Goal: Information Seeking & Learning: Learn about a topic

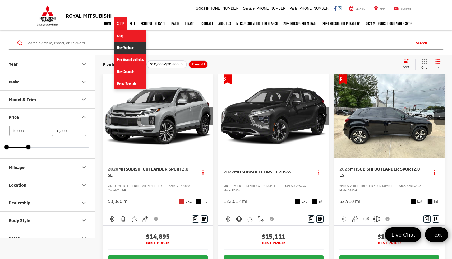
click at [124, 46] on link "New Vehicles" at bounding box center [130, 48] width 32 height 12
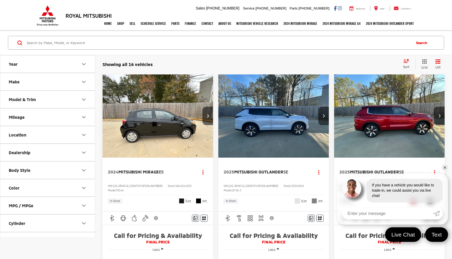
click at [80, 84] on button "Make" at bounding box center [47, 81] width 95 height 17
click at [129, 48] on input "Search by Make, Model, or Keyword" at bounding box center [218, 42] width 384 height 13
click at [129, 43] on input "Search by Make, Model, or Keyword" at bounding box center [218, 42] width 384 height 13
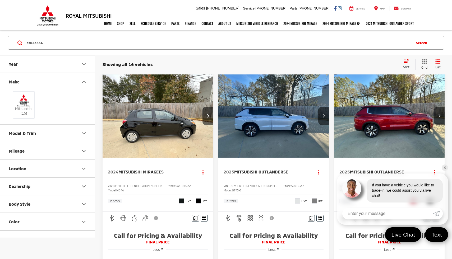
type input "sz023634"
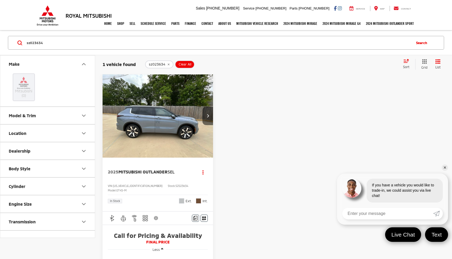
click at [209, 118] on button "Next image" at bounding box center [207, 116] width 11 height 18
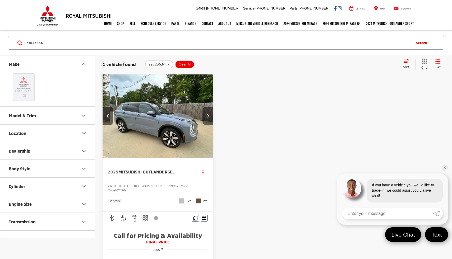
click at [209, 118] on button "Next image" at bounding box center [207, 116] width 11 height 18
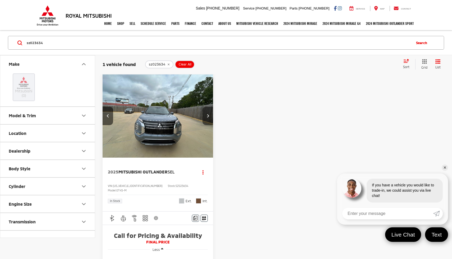
click at [209, 118] on button "Next image" at bounding box center [207, 116] width 11 height 18
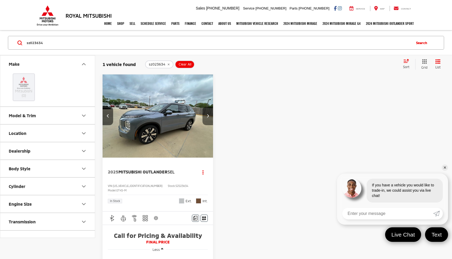
click at [209, 118] on button "Next image" at bounding box center [207, 116] width 11 height 18
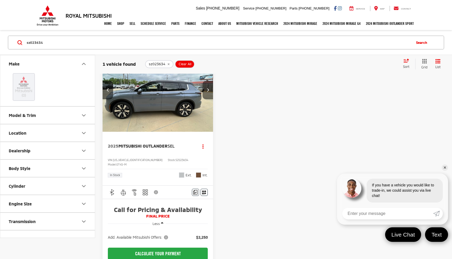
scroll to position [17, 0]
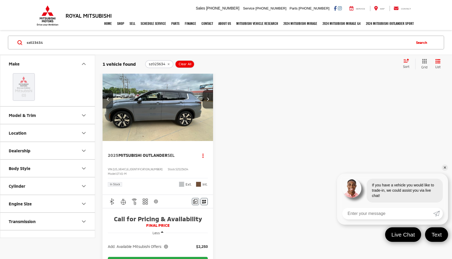
click at [158, 153] on span "Mitsubishi Outlander" at bounding box center [142, 155] width 49 height 5
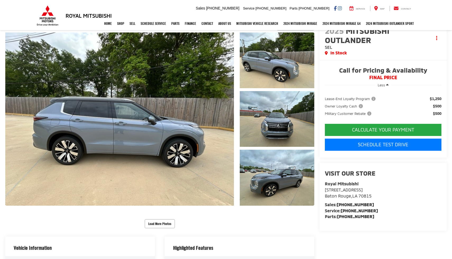
scroll to position [41, 0]
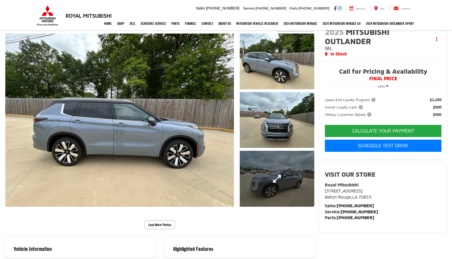
click at [266, 181] on link "Expand Photo 3" at bounding box center [277, 179] width 74 height 56
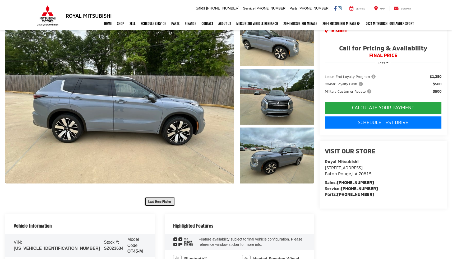
click at [162, 202] on button "Load More Photos" at bounding box center [159, 201] width 30 height 9
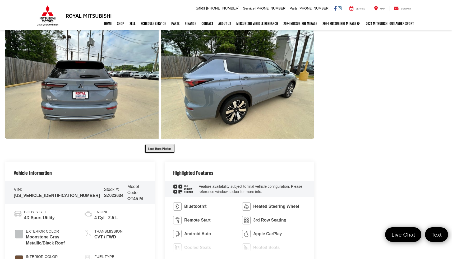
scroll to position [344, 0]
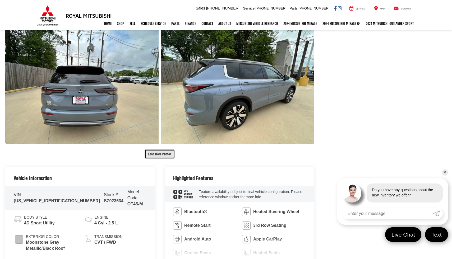
click at [160, 154] on button "Load More Photos" at bounding box center [159, 153] width 30 height 9
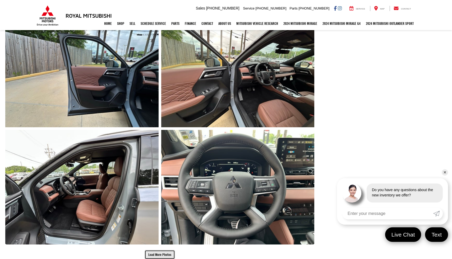
scroll to position [569, 0]
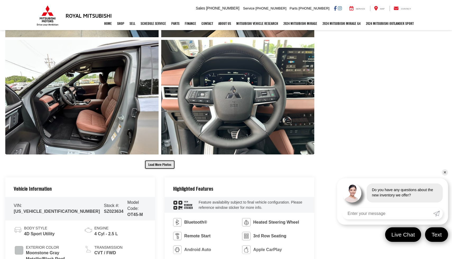
click at [161, 165] on button "Load More Photos" at bounding box center [159, 164] width 30 height 9
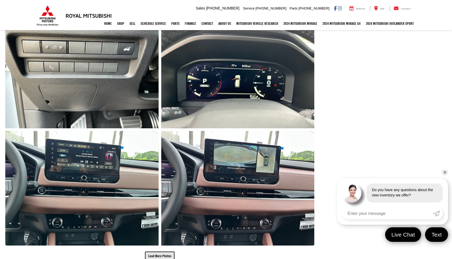
scroll to position [782, 0]
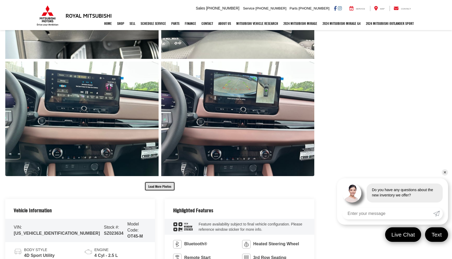
click at [152, 185] on button "Load More Photos" at bounding box center [159, 186] width 30 height 9
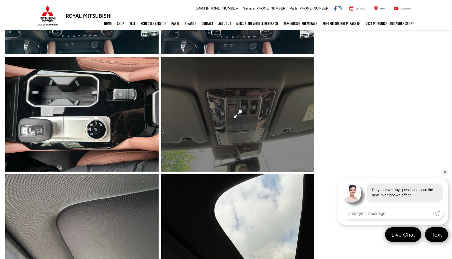
scroll to position [1003, 0]
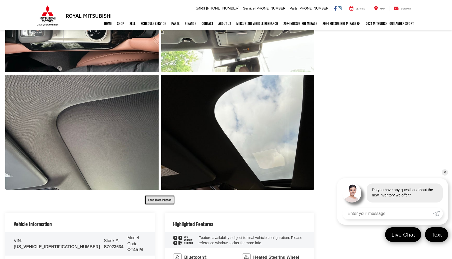
click at [163, 200] on button "Load More Photos" at bounding box center [159, 199] width 30 height 9
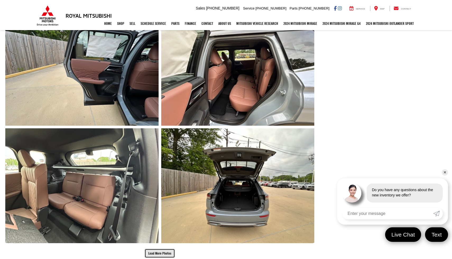
scroll to position [1258, 0]
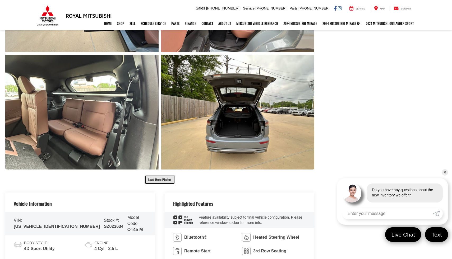
click at [165, 178] on button "Load More Photos" at bounding box center [159, 179] width 30 height 9
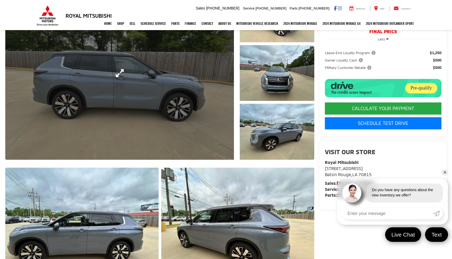
scroll to position [99, 0]
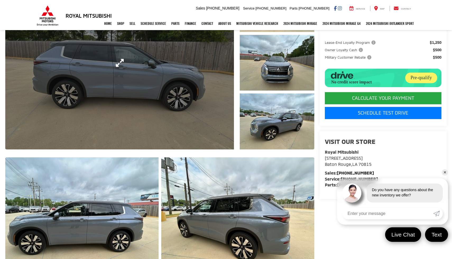
click at [198, 93] on link "Expand Photo 0" at bounding box center [119, 62] width 228 height 173
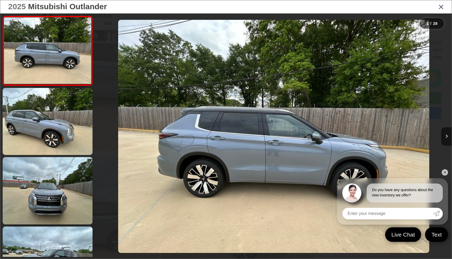
click at [443, 5] on icon "Close gallery" at bounding box center [440, 6] width 5 height 7
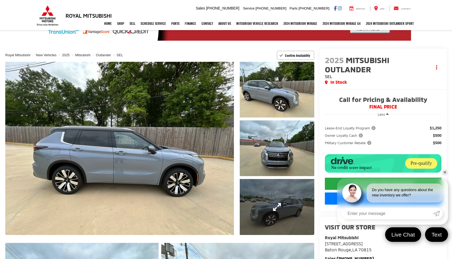
scroll to position [0, 0]
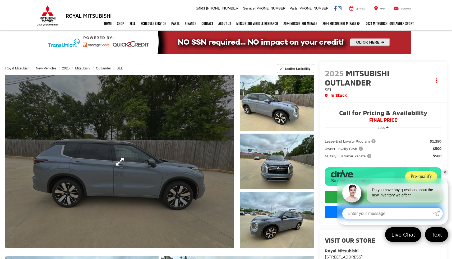
click at [182, 133] on link "Expand Photo 0" at bounding box center [119, 161] width 228 height 173
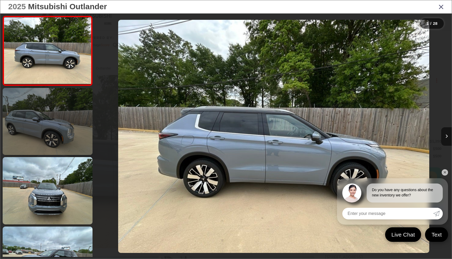
click at [82, 120] on link at bounding box center [48, 121] width 90 height 67
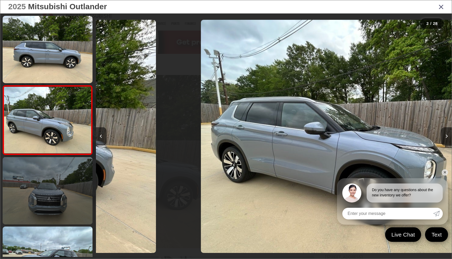
scroll to position [0, 355]
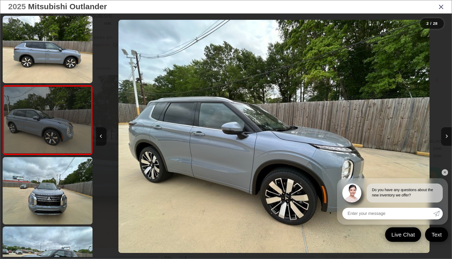
click at [54, 149] on link at bounding box center [48, 120] width 90 height 70
click at [54, 150] on link at bounding box center [48, 120] width 90 height 70
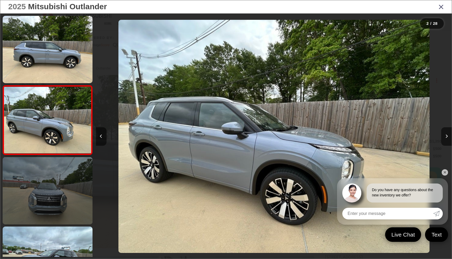
click at [50, 174] on link at bounding box center [48, 190] width 90 height 67
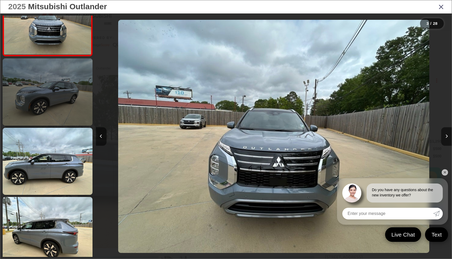
scroll to position [171, 0]
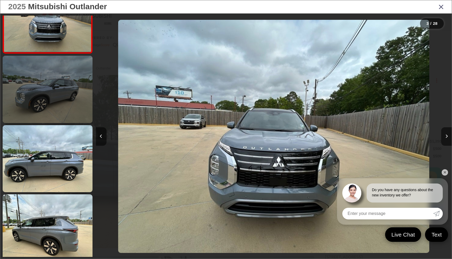
click at [51, 113] on link at bounding box center [48, 89] width 90 height 67
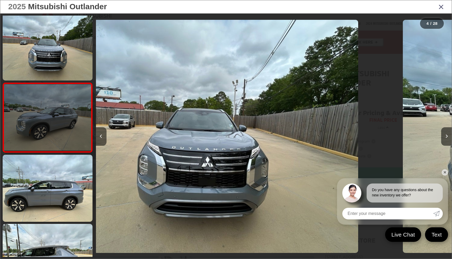
scroll to position [138, 0]
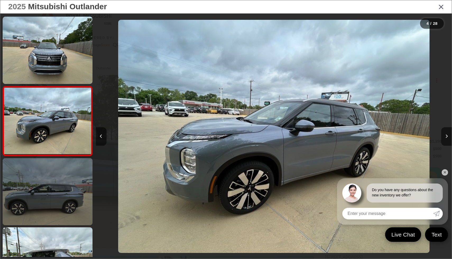
click at [43, 172] on link at bounding box center [48, 191] width 90 height 67
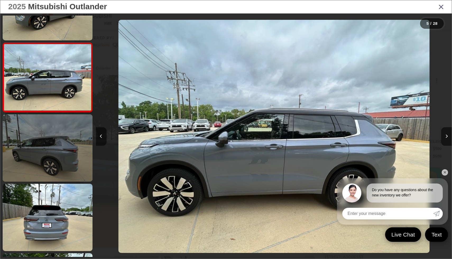
scroll to position [257, 0]
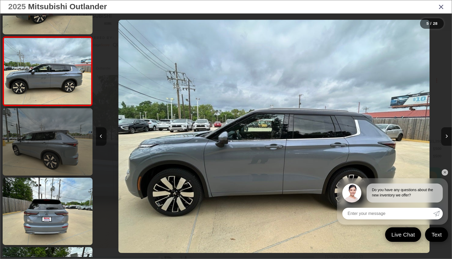
click at [54, 138] on link at bounding box center [48, 141] width 90 height 67
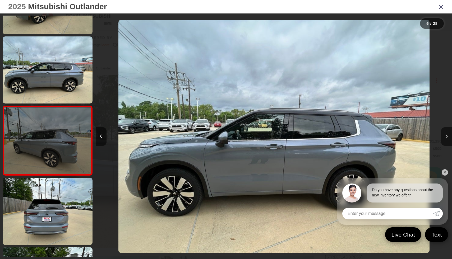
scroll to position [277, 0]
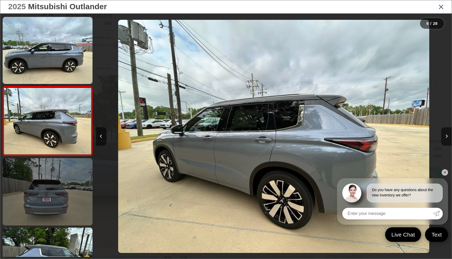
click at [46, 181] on link at bounding box center [48, 191] width 90 height 67
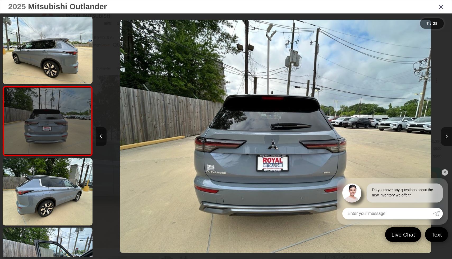
scroll to position [0, 2133]
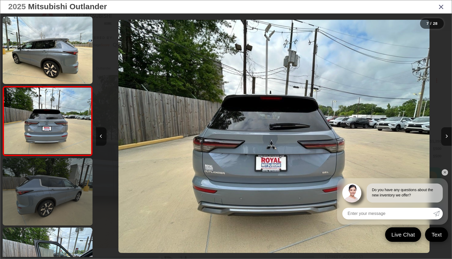
click at [44, 204] on link at bounding box center [48, 191] width 90 height 67
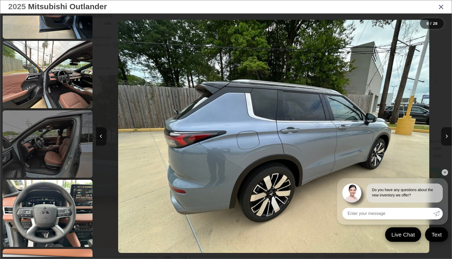
scroll to position [0, 0]
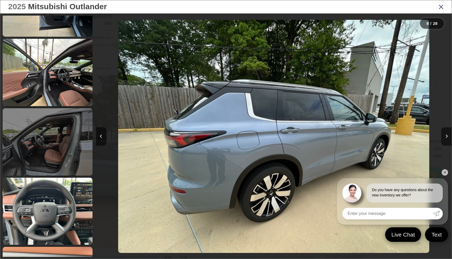
click at [60, 130] on link at bounding box center [48, 141] width 90 height 67
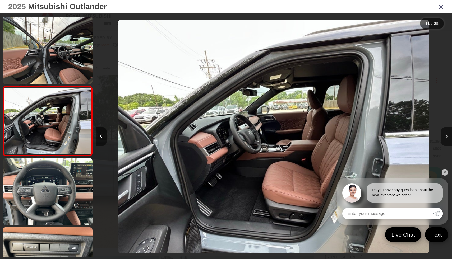
click at [440, 13] on div "2025 Mitsubishi Outlander" at bounding box center [225, 6] width 451 height 13
click at [440, 9] on icon "Close gallery" at bounding box center [440, 6] width 5 height 7
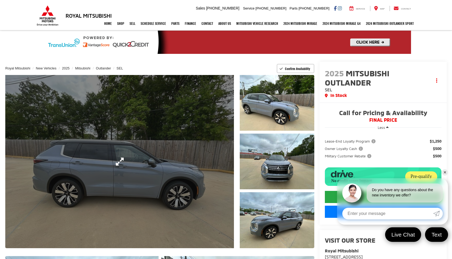
click at [124, 151] on link "Expand Photo 0" at bounding box center [119, 161] width 228 height 173
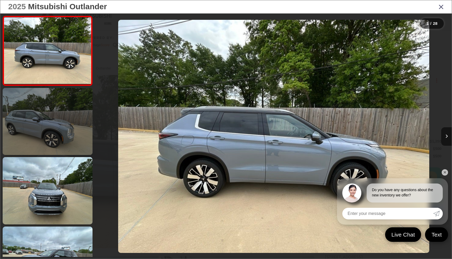
click at [58, 100] on link at bounding box center [48, 121] width 90 height 67
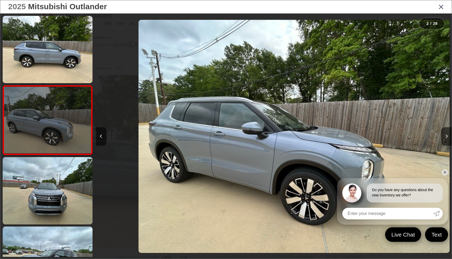
scroll to position [0, 355]
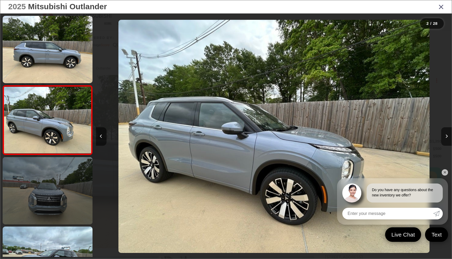
click at [48, 178] on link at bounding box center [48, 190] width 90 height 67
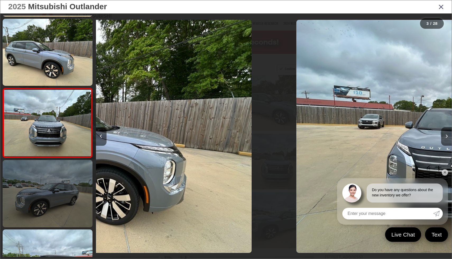
scroll to position [68, 0]
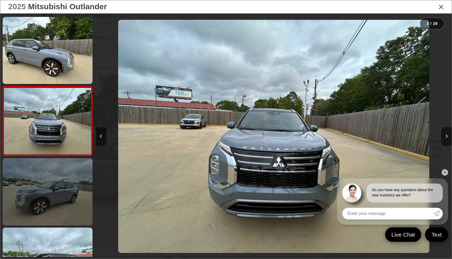
click at [49, 176] on link at bounding box center [48, 191] width 90 height 67
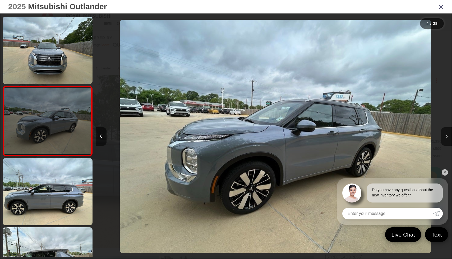
scroll to position [0, 1067]
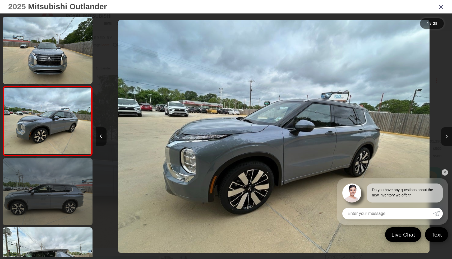
click at [50, 181] on link at bounding box center [48, 191] width 90 height 67
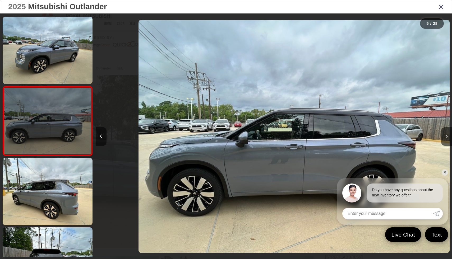
scroll to position [0, 1422]
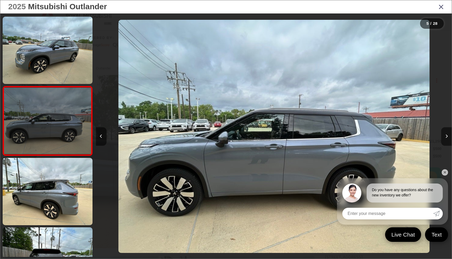
click at [50, 181] on link at bounding box center [48, 191] width 90 height 67
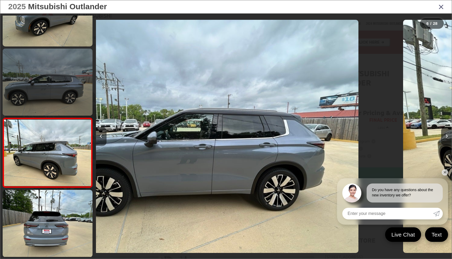
scroll to position [277, 0]
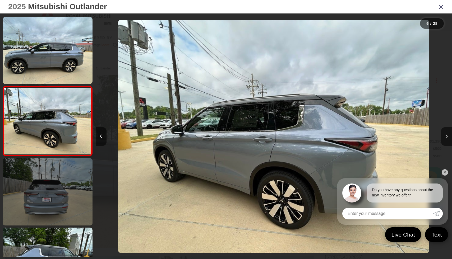
click at [51, 186] on link at bounding box center [48, 191] width 90 height 67
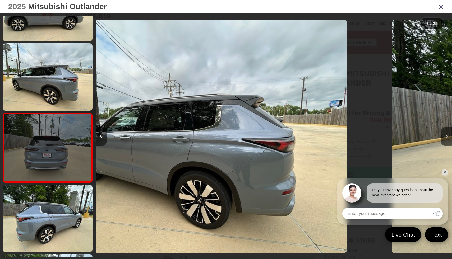
scroll to position [346, 0]
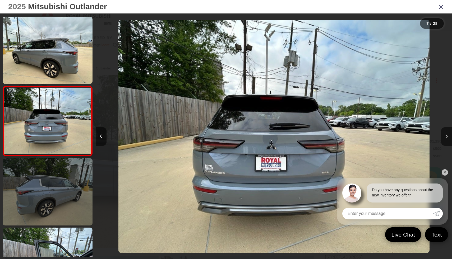
click at [53, 192] on link at bounding box center [48, 191] width 90 height 67
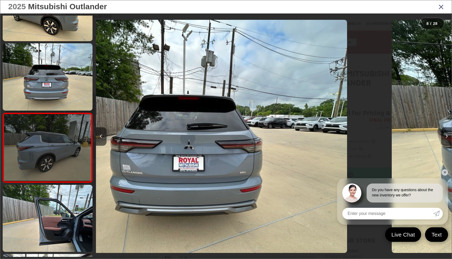
scroll to position [413, 0]
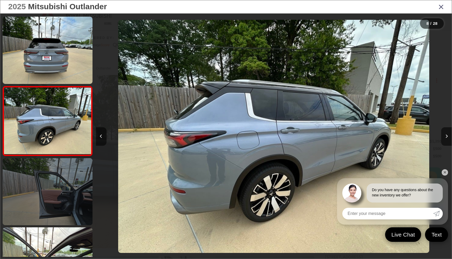
click at [52, 182] on link at bounding box center [48, 191] width 90 height 67
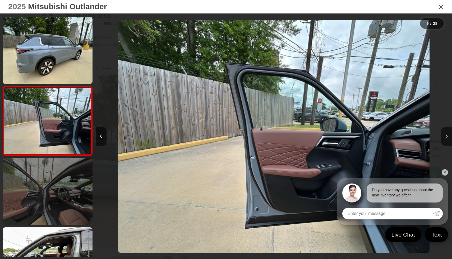
click at [48, 200] on link at bounding box center [48, 191] width 90 height 67
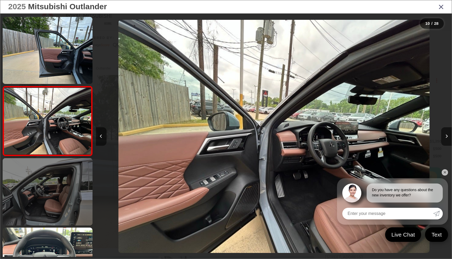
click at [52, 207] on link at bounding box center [48, 191] width 90 height 67
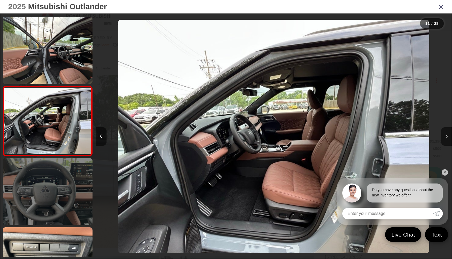
click at [49, 194] on link at bounding box center [48, 191] width 90 height 67
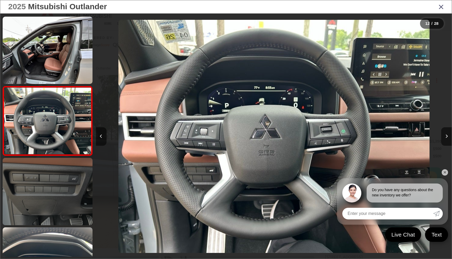
click at [52, 182] on link at bounding box center [48, 191] width 90 height 67
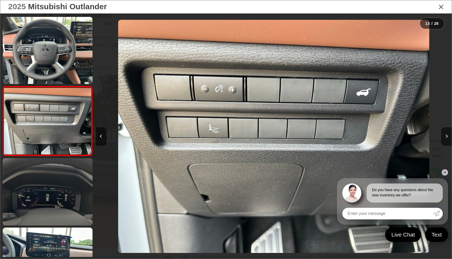
click at [47, 200] on link at bounding box center [48, 191] width 90 height 67
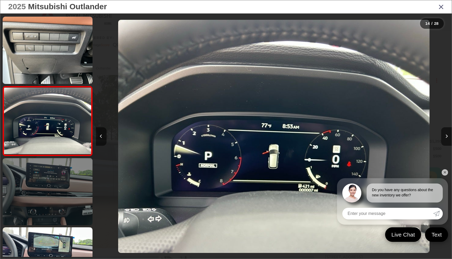
click at [48, 199] on link at bounding box center [48, 191] width 90 height 67
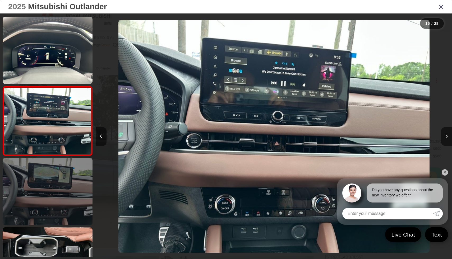
click at [33, 207] on link at bounding box center [48, 191] width 90 height 67
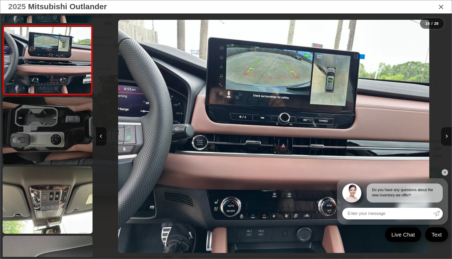
click at [40, 156] on link at bounding box center [48, 130] width 90 height 67
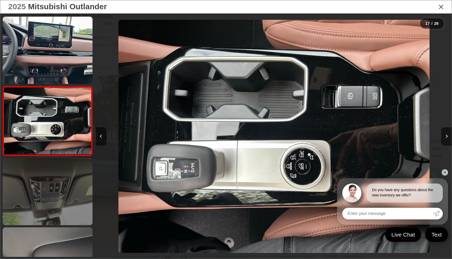
click at [41, 188] on link at bounding box center [48, 191] width 90 height 67
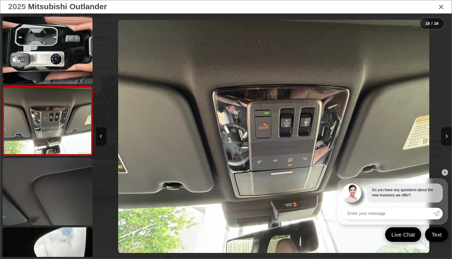
click at [52, 179] on link at bounding box center [48, 191] width 90 height 67
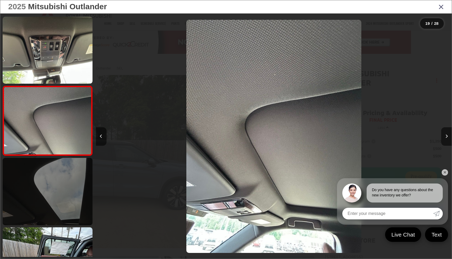
click at [60, 194] on link at bounding box center [48, 191] width 90 height 67
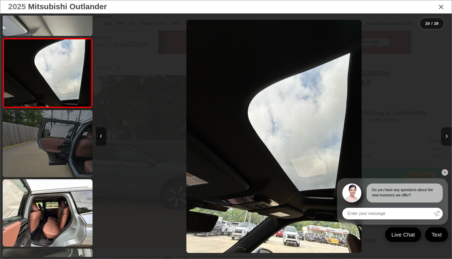
click at [74, 159] on link at bounding box center [48, 143] width 90 height 67
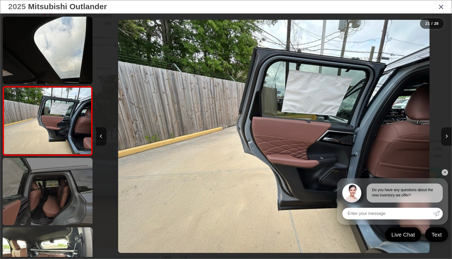
click at [69, 179] on link at bounding box center [48, 191] width 90 height 67
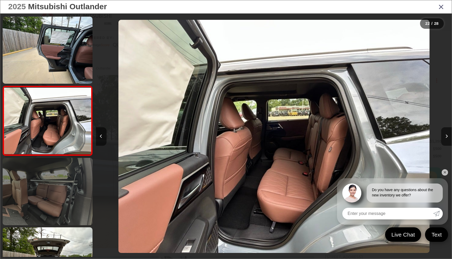
click at [68, 190] on link at bounding box center [48, 191] width 90 height 67
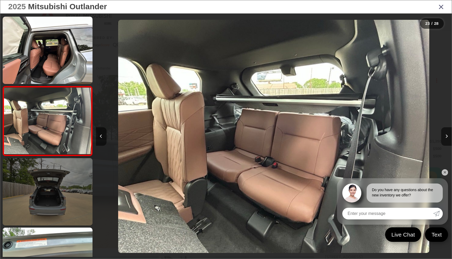
click at [68, 190] on link at bounding box center [48, 191] width 90 height 67
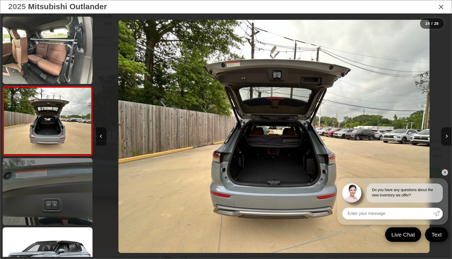
click at [68, 195] on link at bounding box center [48, 191] width 90 height 67
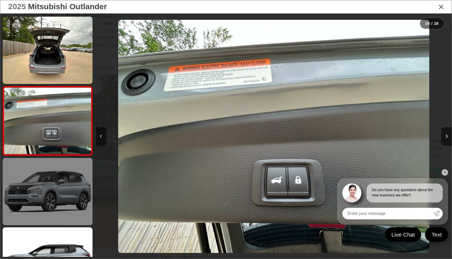
click at [71, 209] on link at bounding box center [48, 191] width 90 height 67
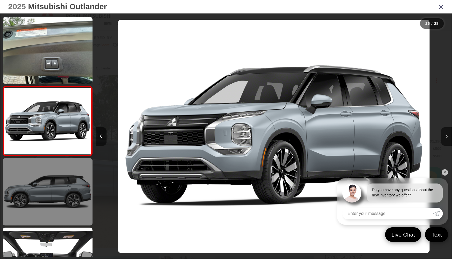
click at [71, 212] on link at bounding box center [48, 191] width 90 height 67
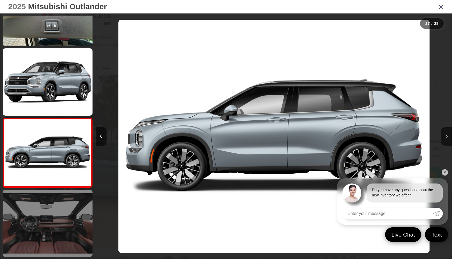
click at [67, 222] on link at bounding box center [48, 223] width 90 height 67
